Goal: Task Accomplishment & Management: Manage account settings

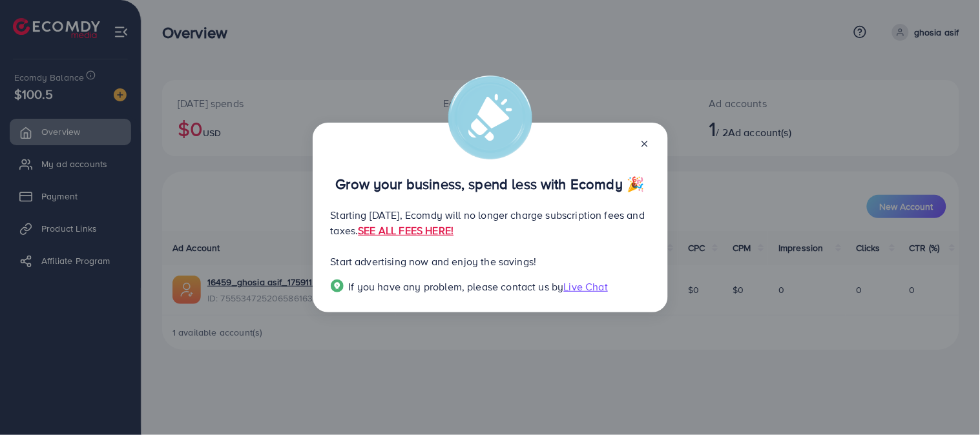
click at [649, 145] on icon at bounding box center [645, 144] width 10 height 10
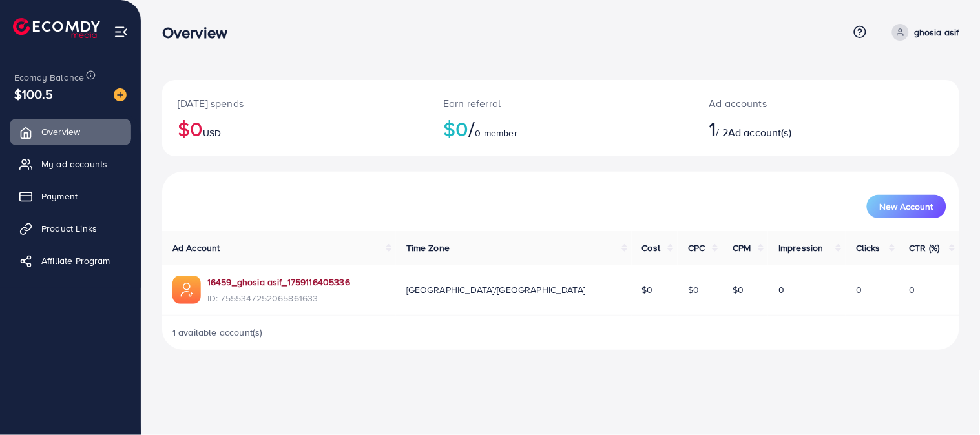
click at [308, 281] on link "16459_ghosia asif_1759116405336" at bounding box center [278, 282] width 143 height 13
click at [93, 162] on span "My ad accounts" at bounding box center [78, 164] width 66 height 13
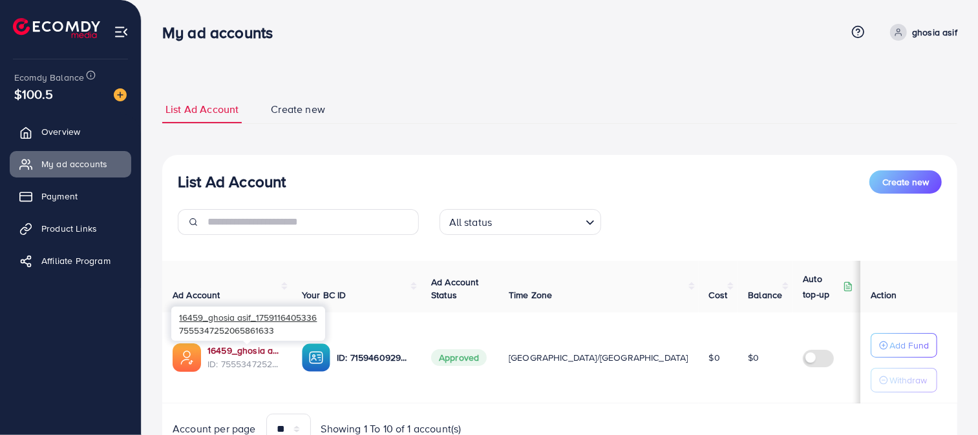
click at [224, 350] on link "16459_ghosia asif_1759116405336" at bounding box center [244, 350] width 74 height 13
click at [313, 357] on img at bounding box center [316, 358] width 28 height 28
click at [88, 130] on link "Overview" at bounding box center [70, 132] width 121 height 26
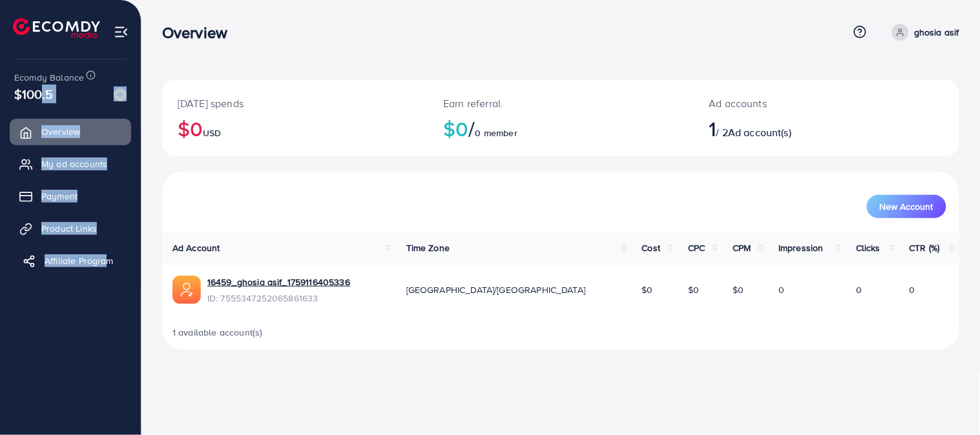
drag, startPoint x: 34, startPoint y: 90, endPoint x: 101, endPoint y: 269, distance: 190.6
click at [101, 269] on div "Ecomdy Balance $100.5 Overview My ad accounts Payment Product Links Affiliate P…" at bounding box center [70, 217] width 141 height 435
click at [67, 333] on ul "Overview My ad accounts Payment Product Links Affiliate Program" at bounding box center [70, 241] width 141 height 255
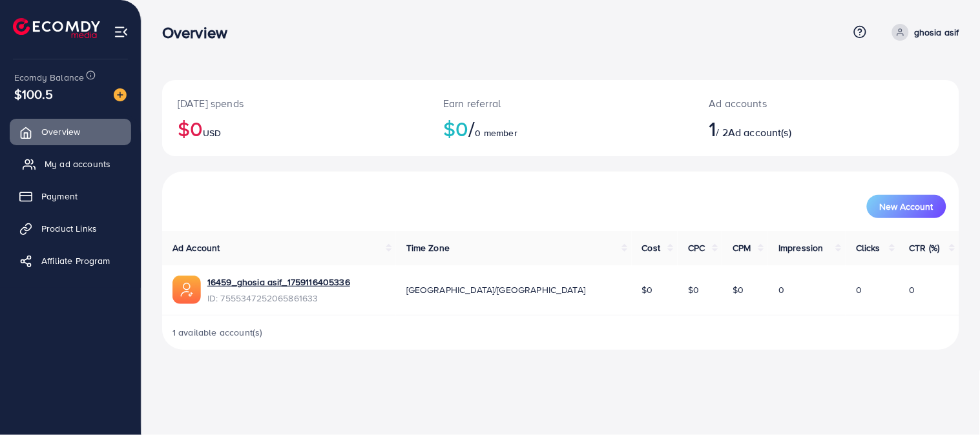
click at [93, 167] on span "My ad accounts" at bounding box center [78, 164] width 66 height 13
